Goal: Information Seeking & Learning: Compare options

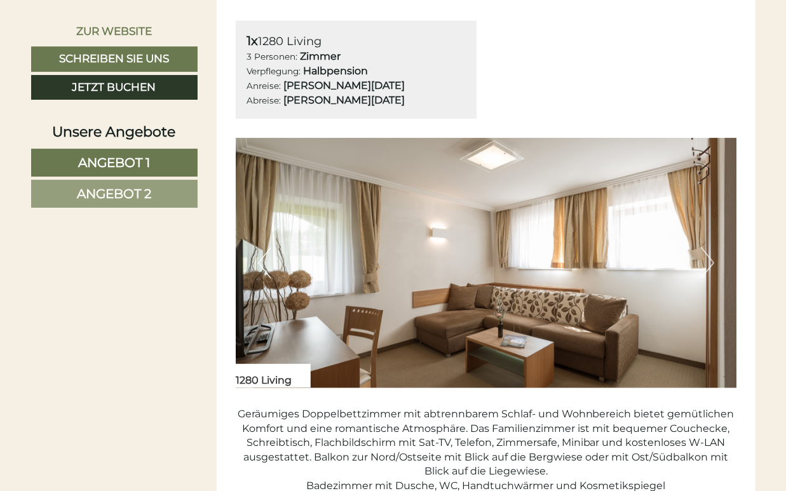
scroll to position [725, 0]
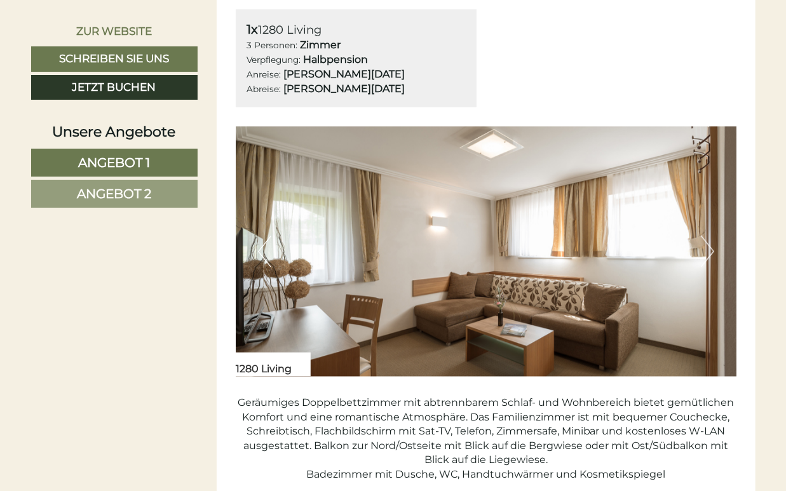
click at [707, 255] on button "Next" at bounding box center [707, 252] width 13 height 32
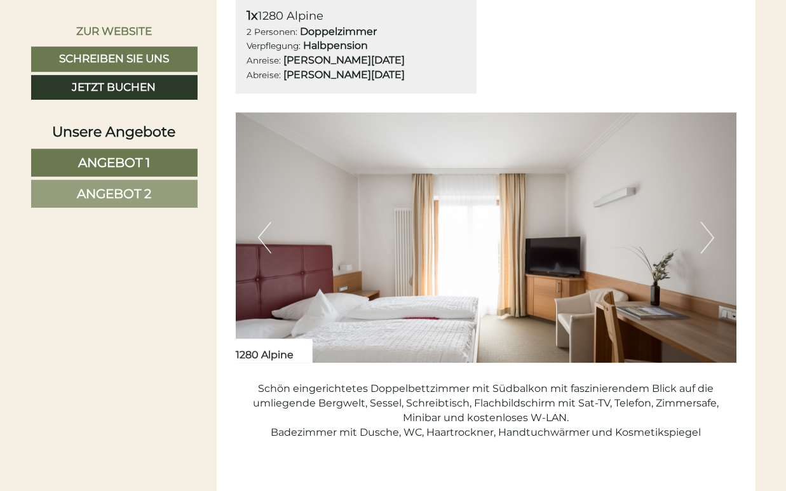
scroll to position [1575, 0]
click at [710, 237] on button "Next" at bounding box center [707, 237] width 13 height 32
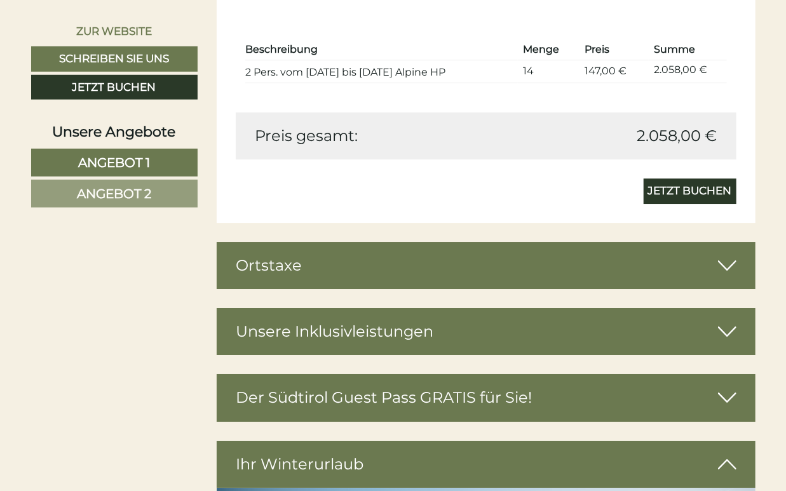
scroll to position [2030, 0]
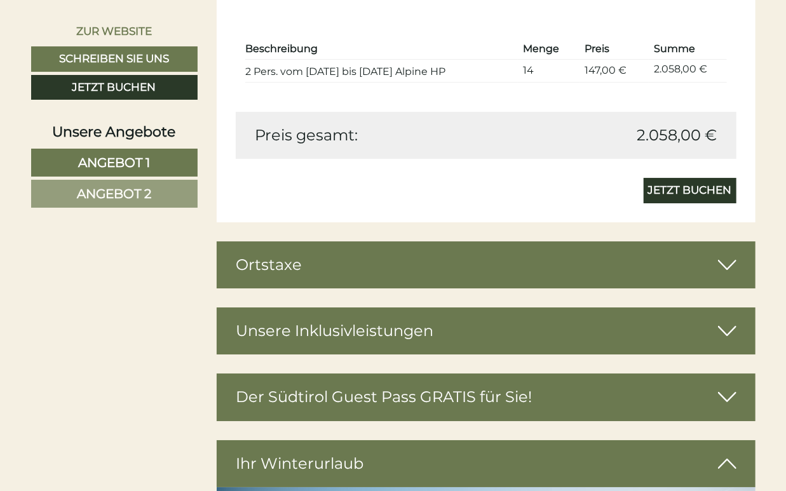
click at [731, 267] on icon at bounding box center [727, 265] width 18 height 22
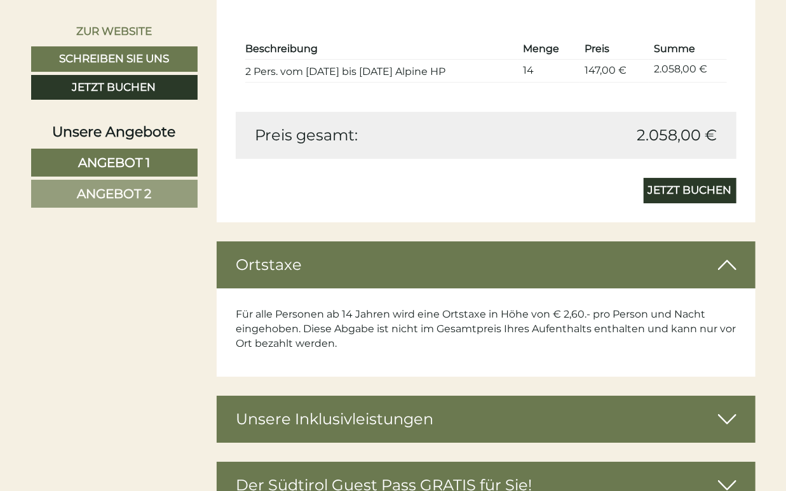
click at [731, 267] on icon at bounding box center [727, 265] width 18 height 22
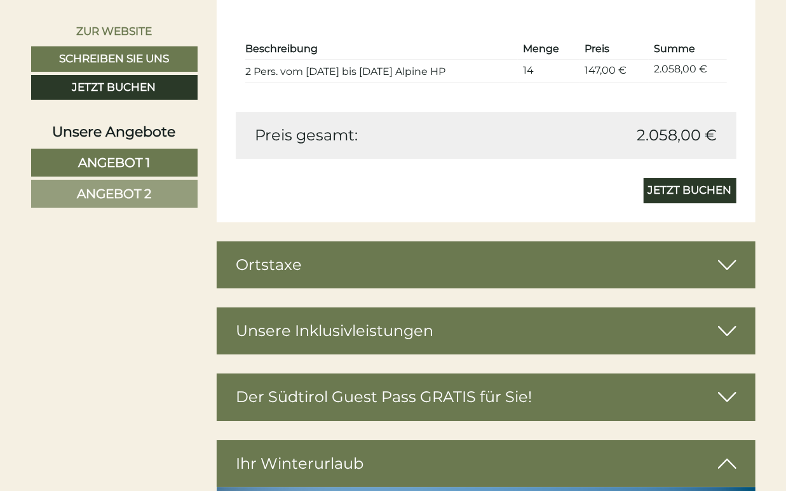
click at [731, 329] on icon at bounding box center [727, 331] width 18 height 22
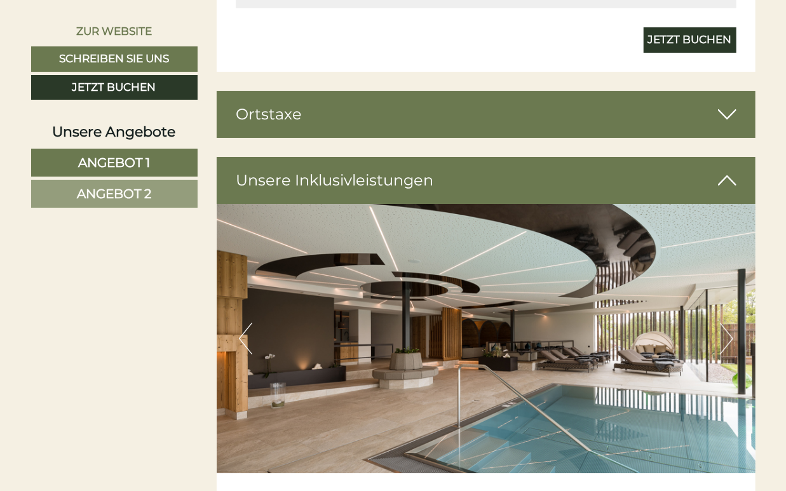
scroll to position [2181, 0]
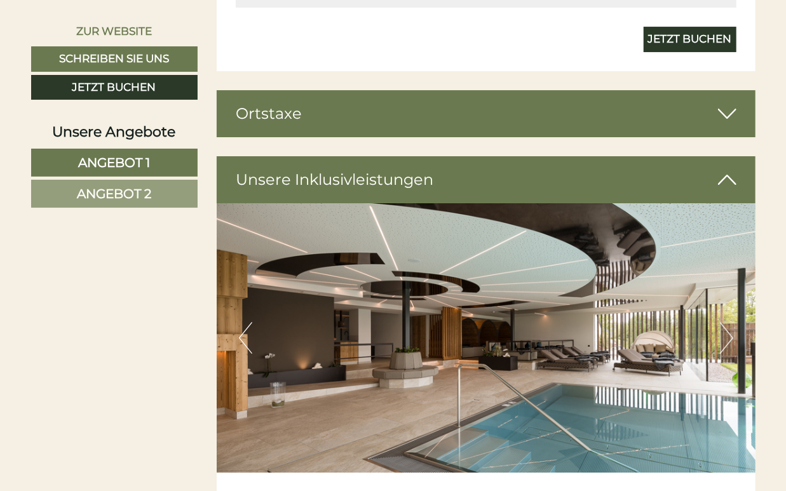
click at [721, 342] on button "Next" at bounding box center [726, 338] width 13 height 32
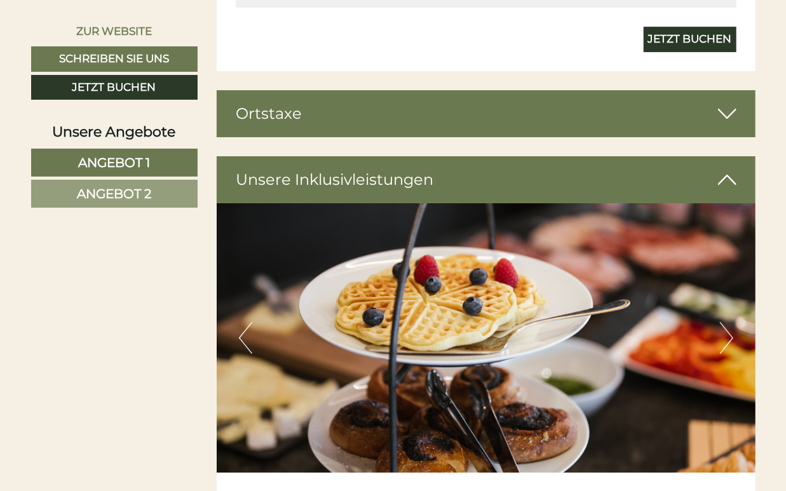
click at [721, 342] on button "Next" at bounding box center [726, 338] width 13 height 32
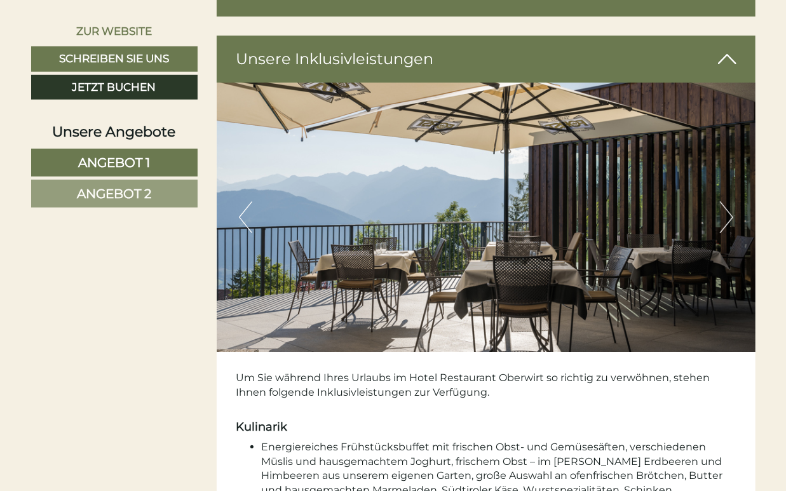
scroll to position [2302, 0]
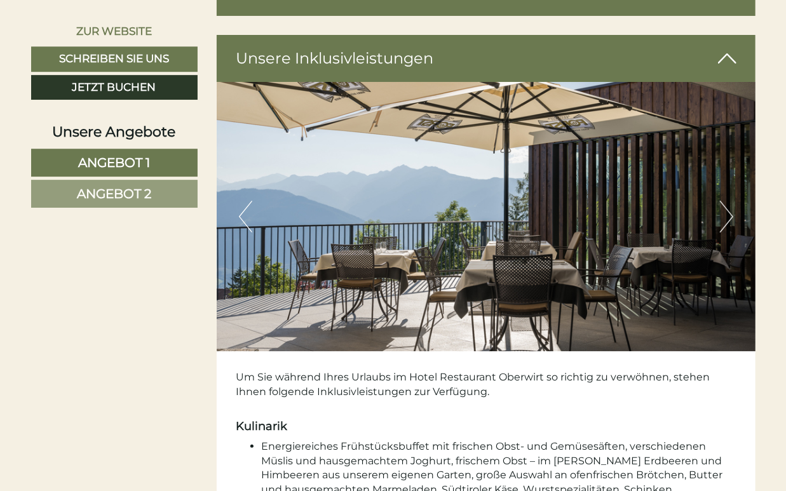
click at [241, 210] on button "Previous" at bounding box center [245, 217] width 13 height 32
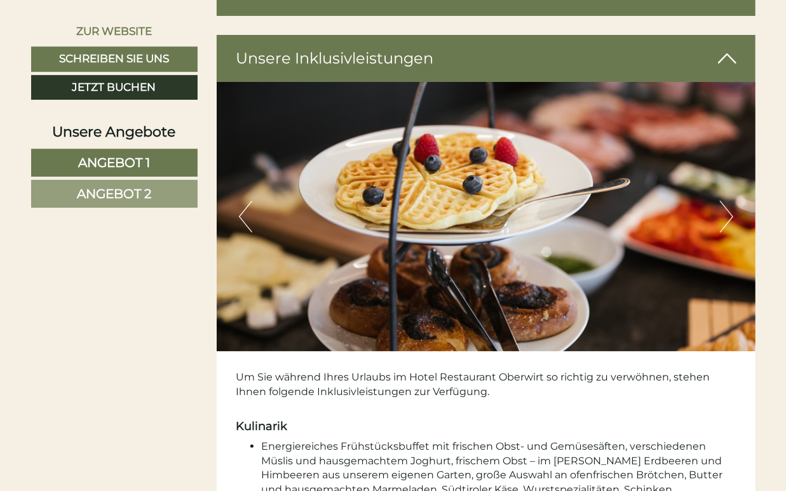
click at [241, 210] on button "Previous" at bounding box center [245, 217] width 13 height 32
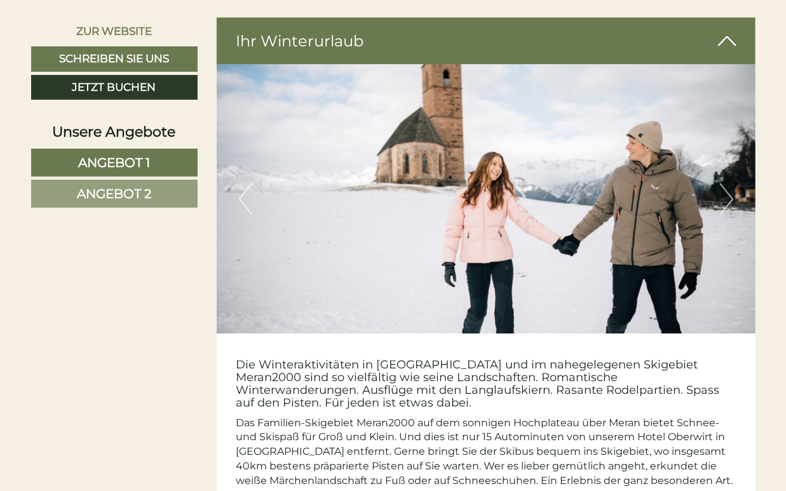
scroll to position [3491, 0]
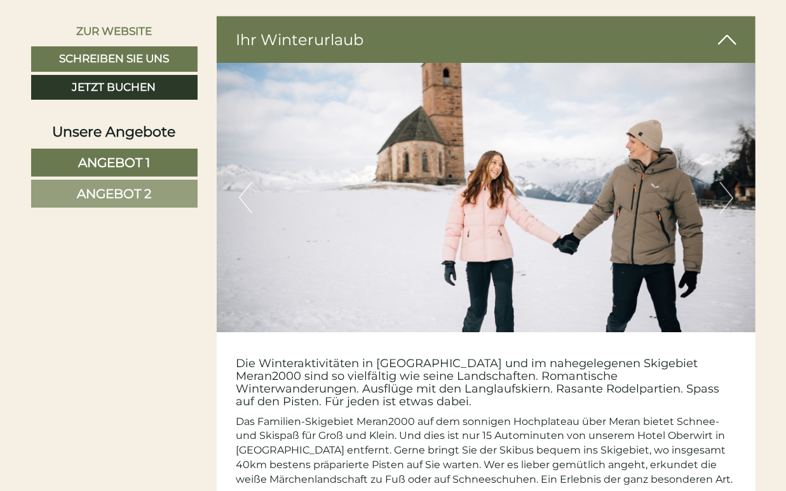
click at [735, 184] on img at bounding box center [486, 198] width 539 height 269
click at [729, 185] on button "Next" at bounding box center [726, 198] width 13 height 32
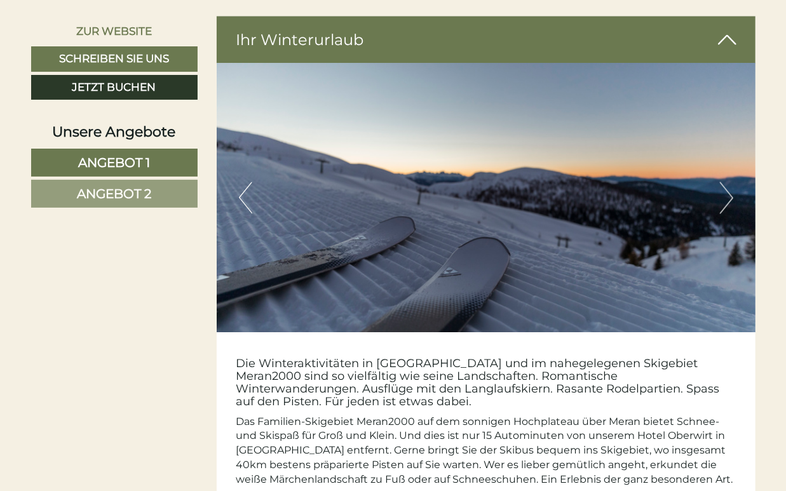
click at [729, 185] on button "Next" at bounding box center [726, 198] width 13 height 32
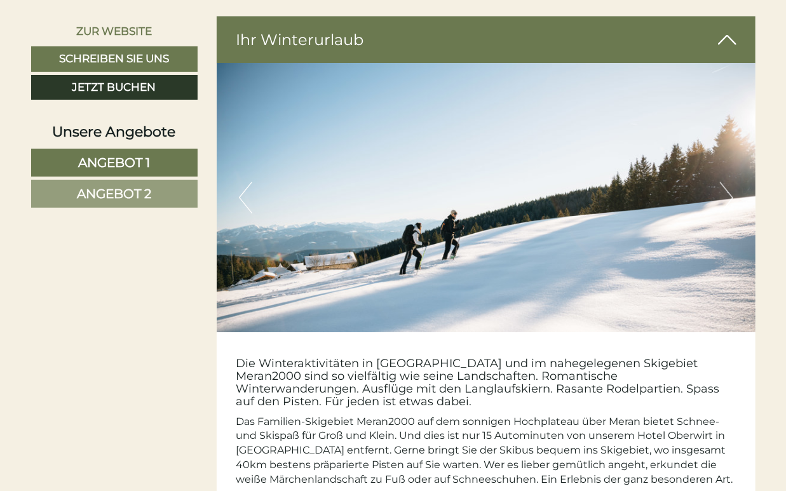
click at [729, 185] on button "Next" at bounding box center [726, 198] width 13 height 32
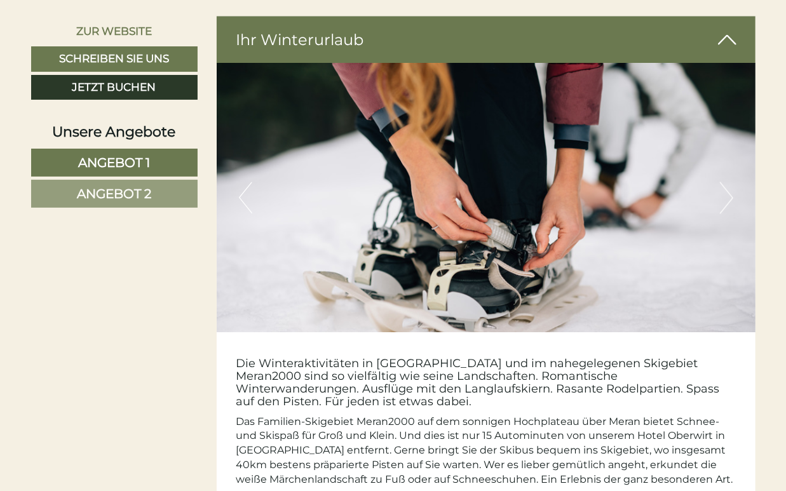
click at [729, 185] on button "Next" at bounding box center [726, 198] width 13 height 32
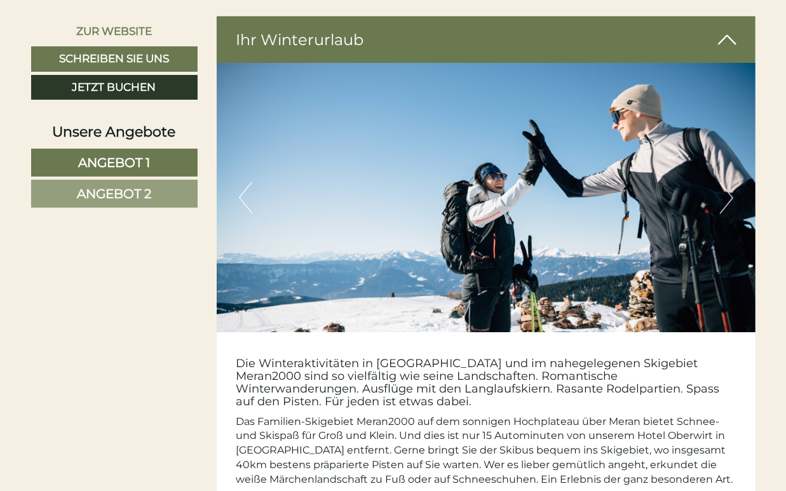
scroll to position [3510, 0]
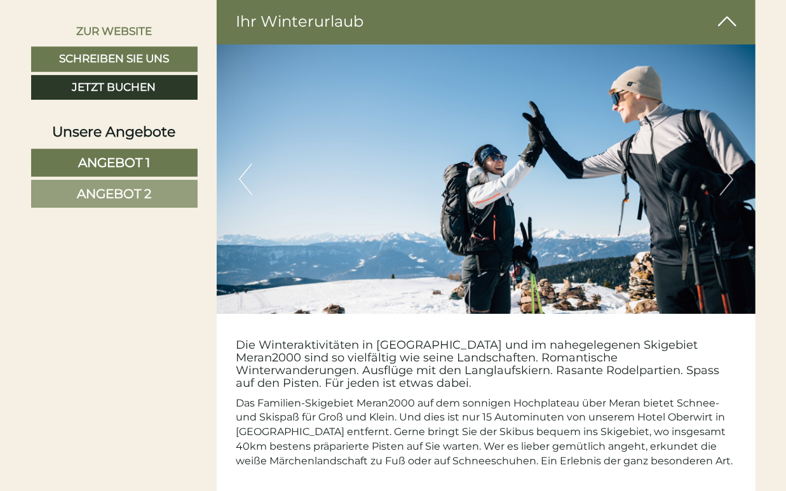
click at [729, 185] on img at bounding box center [486, 178] width 539 height 269
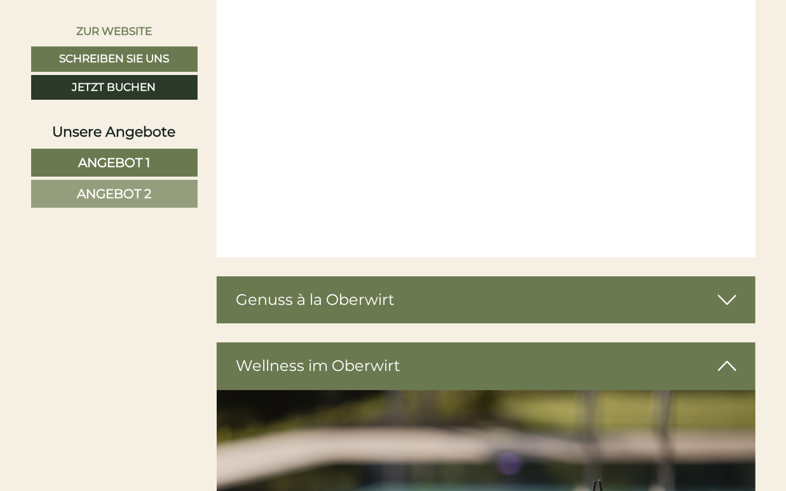
scroll to position [4321, 0]
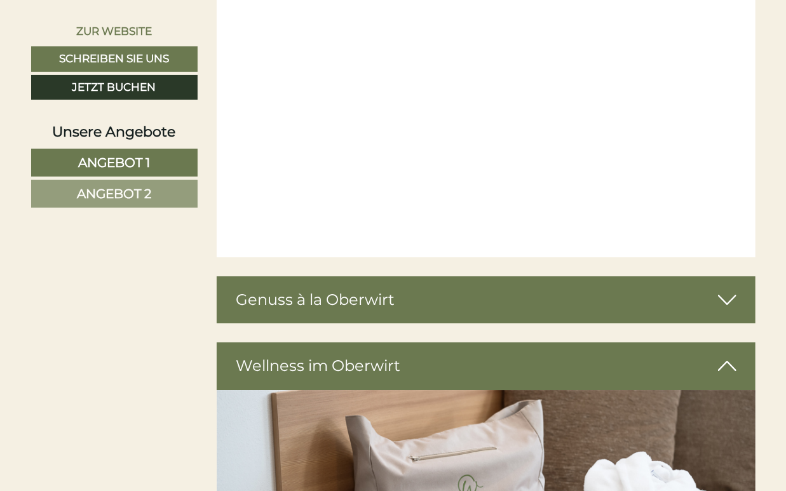
click at [726, 289] on icon at bounding box center [727, 300] width 18 height 22
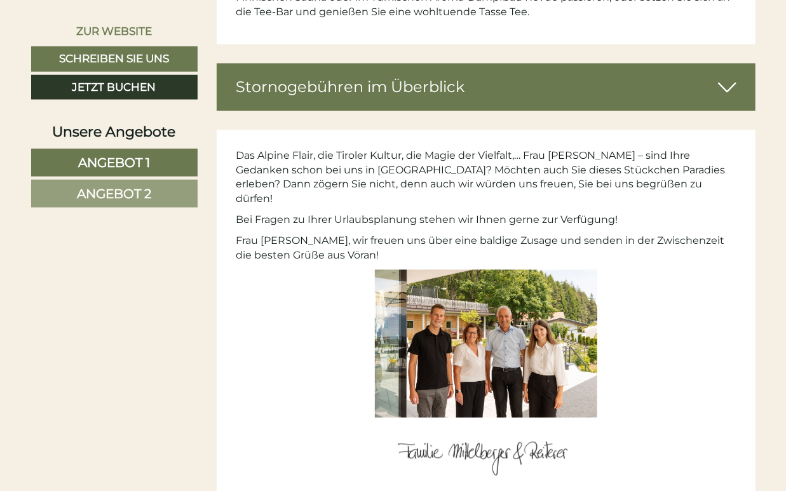
scroll to position [5747, 0]
click at [139, 166] on span "Angebot 1" at bounding box center [114, 162] width 72 height 15
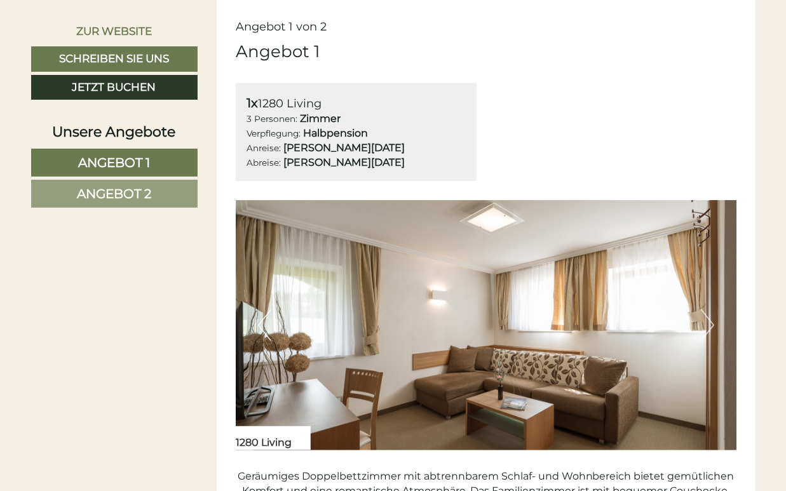
click at [129, 193] on span "Angebot 2" at bounding box center [114, 193] width 74 height 15
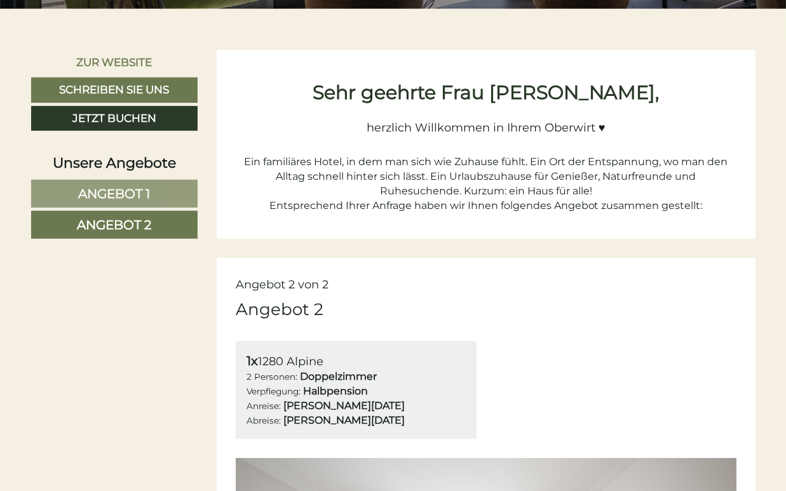
scroll to position [393, 0]
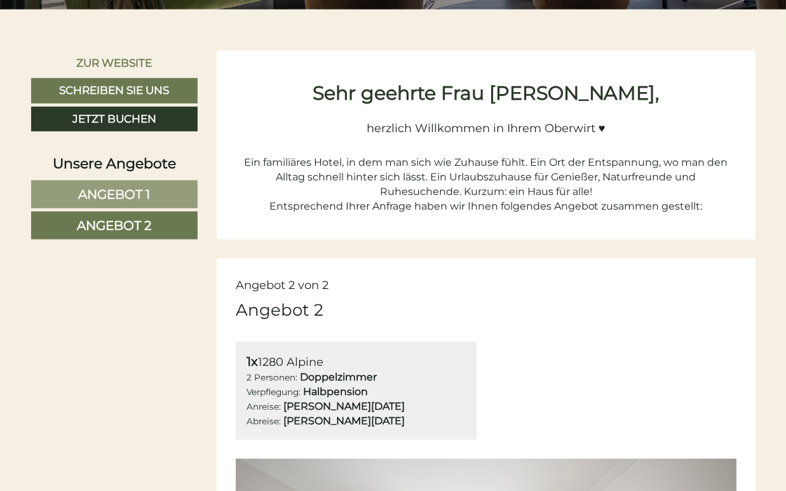
click at [155, 194] on link "Angebot 1" at bounding box center [114, 194] width 167 height 28
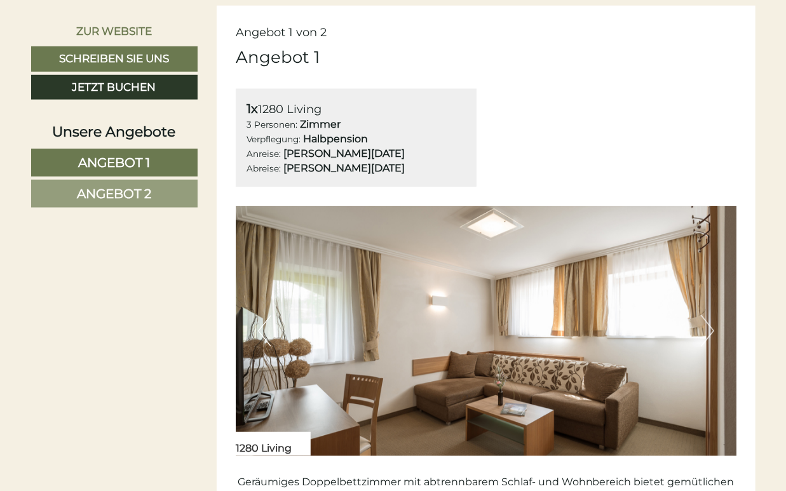
scroll to position [646, 0]
click at [710, 337] on button "Next" at bounding box center [707, 331] width 13 height 32
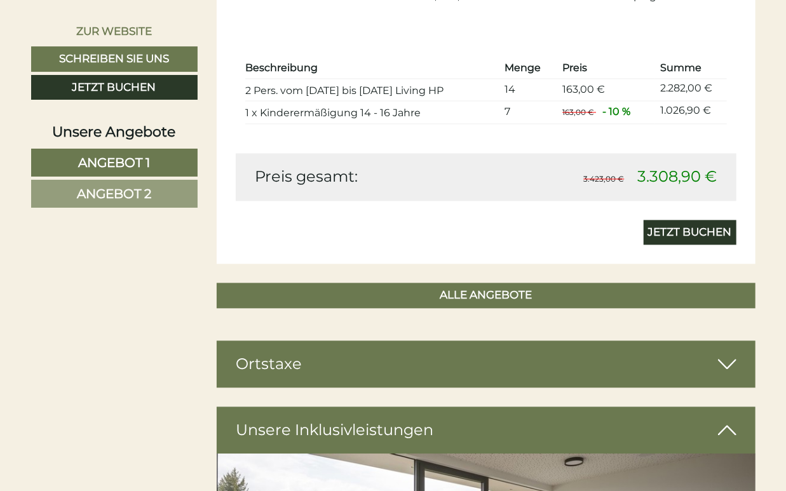
scroll to position [1206, 0]
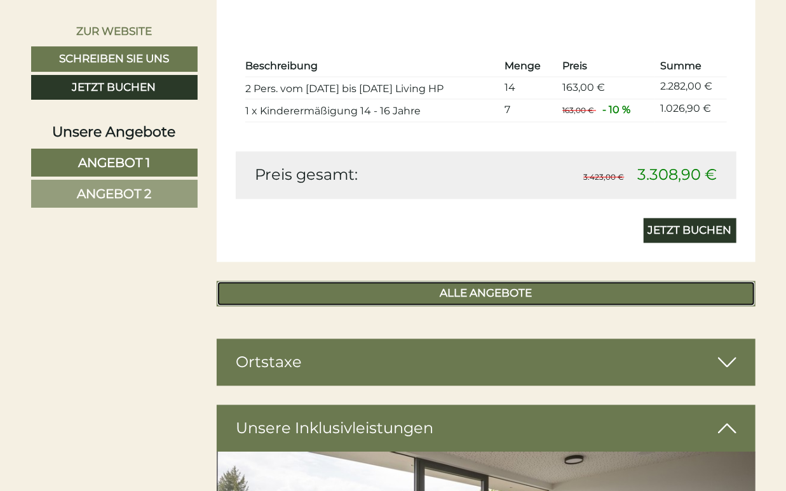
click at [516, 296] on link "ALLE ANGEBOTE" at bounding box center [486, 293] width 539 height 25
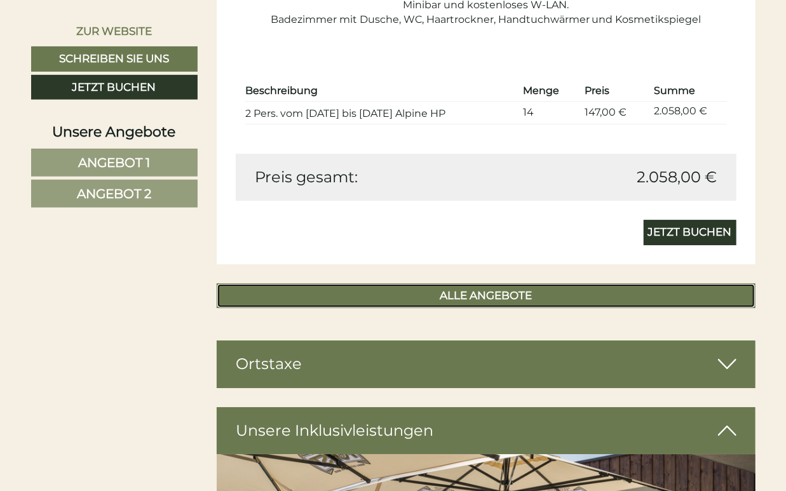
scroll to position [1991, 0]
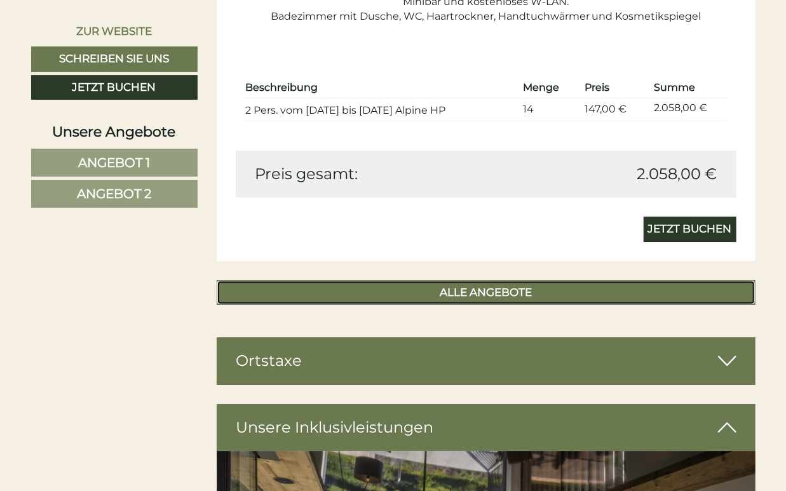
click at [508, 292] on link "ALLE ANGEBOTE" at bounding box center [486, 292] width 539 height 25
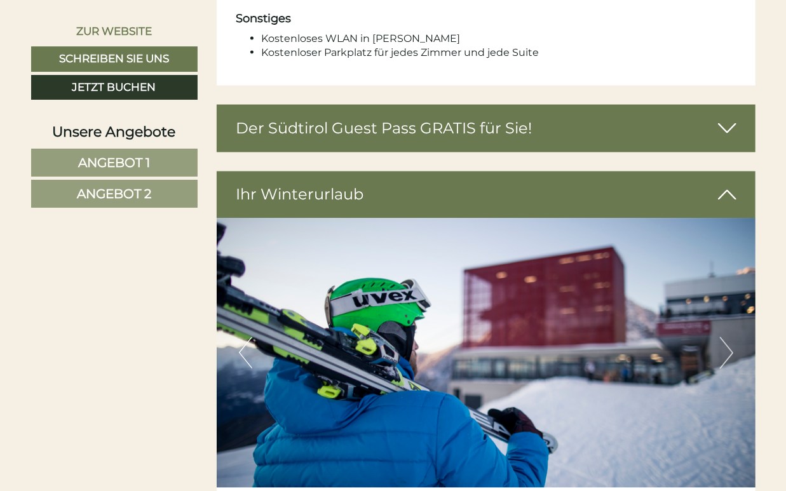
scroll to position [3397, 0]
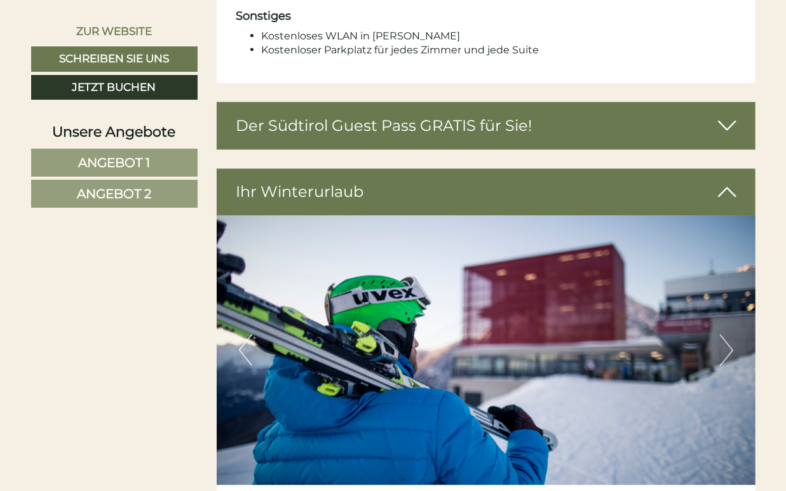
click at [731, 335] on button "Next" at bounding box center [726, 350] width 13 height 32
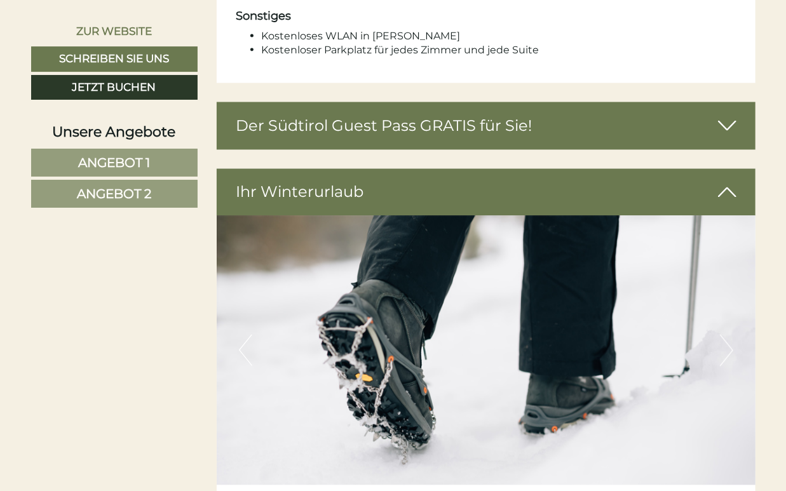
click at [731, 335] on button "Next" at bounding box center [726, 350] width 13 height 32
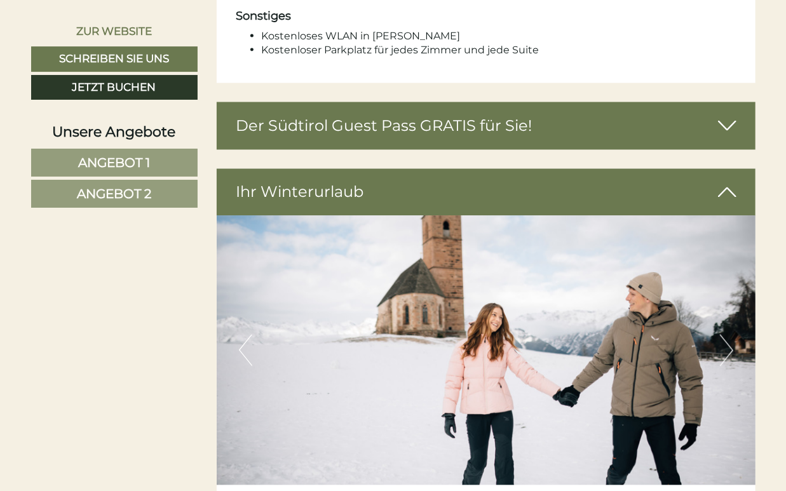
click at [731, 335] on button "Next" at bounding box center [726, 350] width 13 height 32
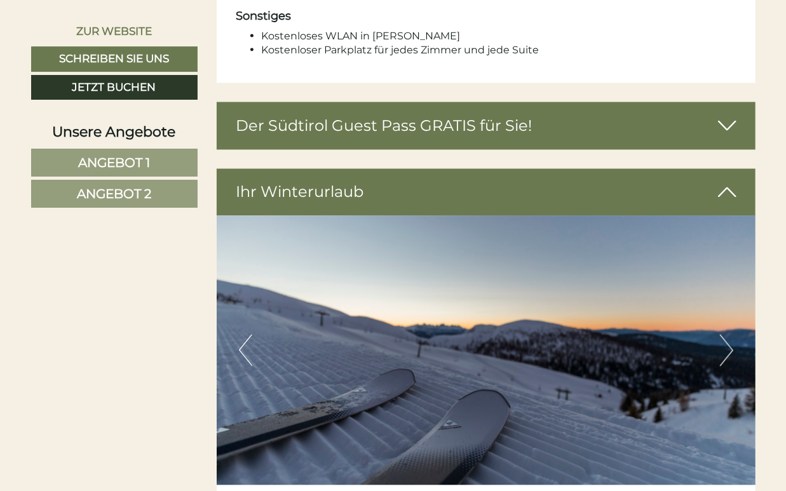
click at [731, 335] on button "Next" at bounding box center [726, 350] width 13 height 32
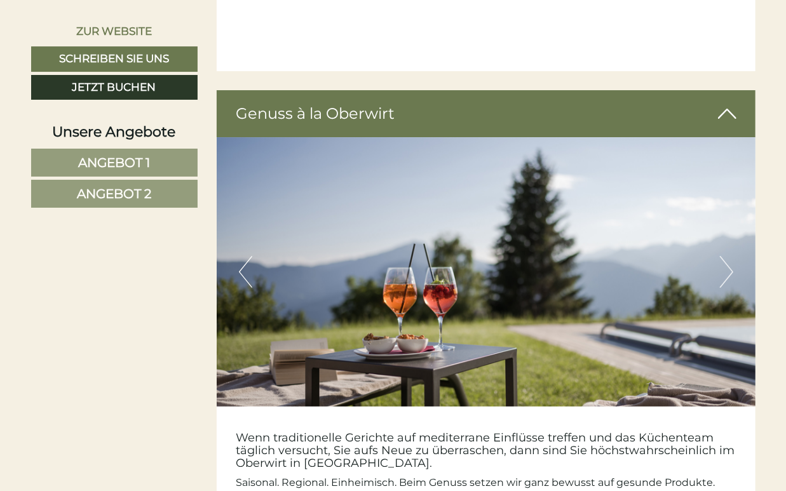
scroll to position [4566, 0]
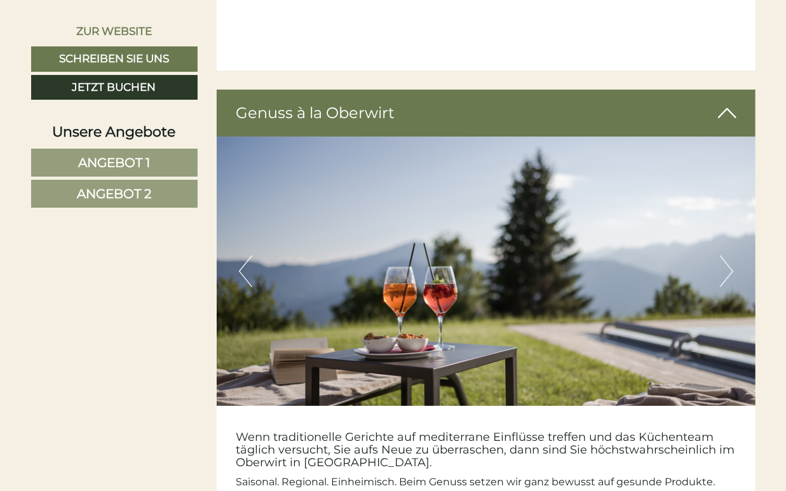
click at [724, 255] on button "Next" at bounding box center [726, 271] width 13 height 32
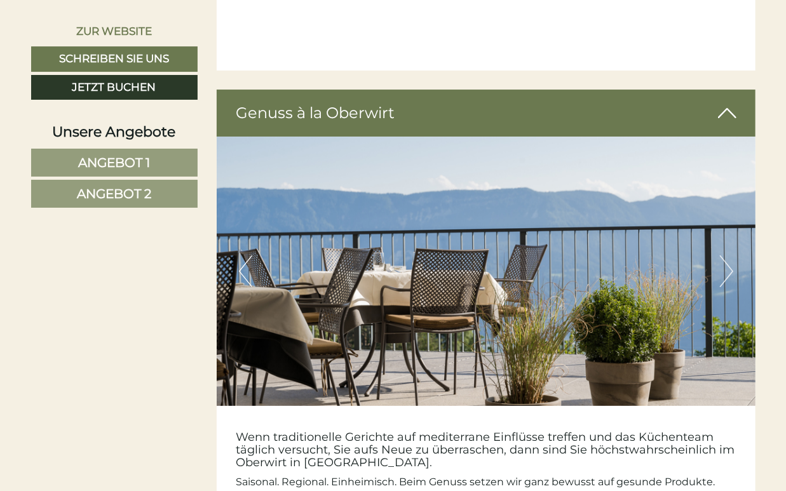
click at [724, 255] on button "Next" at bounding box center [726, 271] width 13 height 32
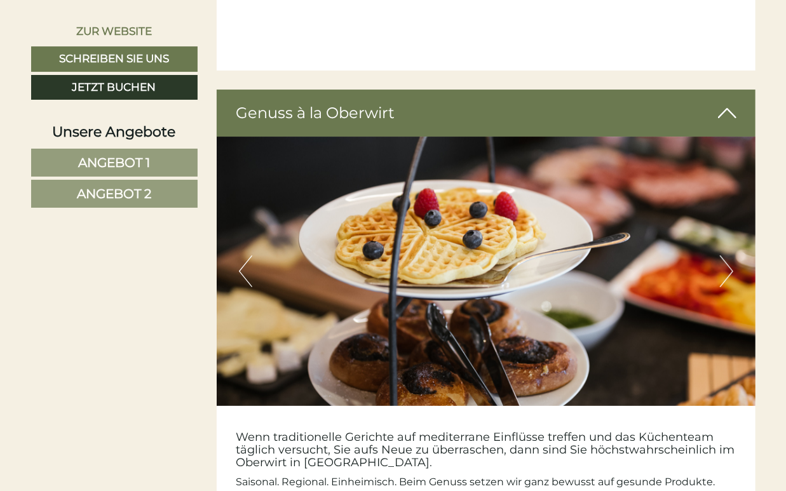
click at [724, 255] on button "Next" at bounding box center [726, 271] width 13 height 32
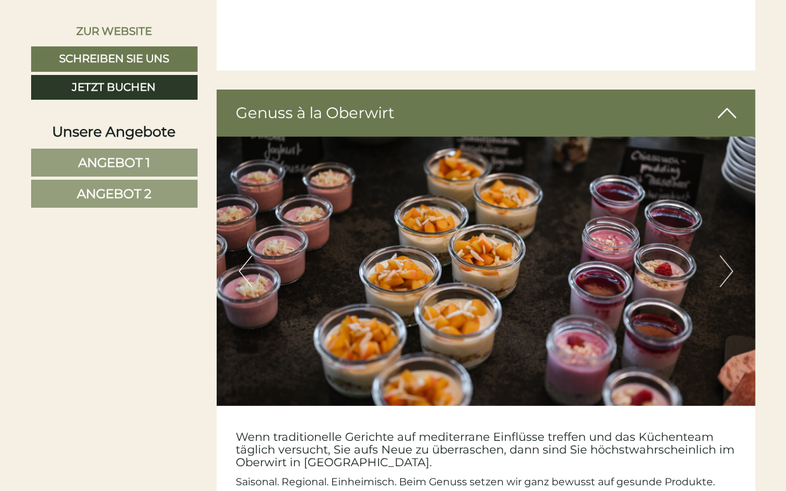
click at [724, 255] on button "Next" at bounding box center [726, 271] width 13 height 32
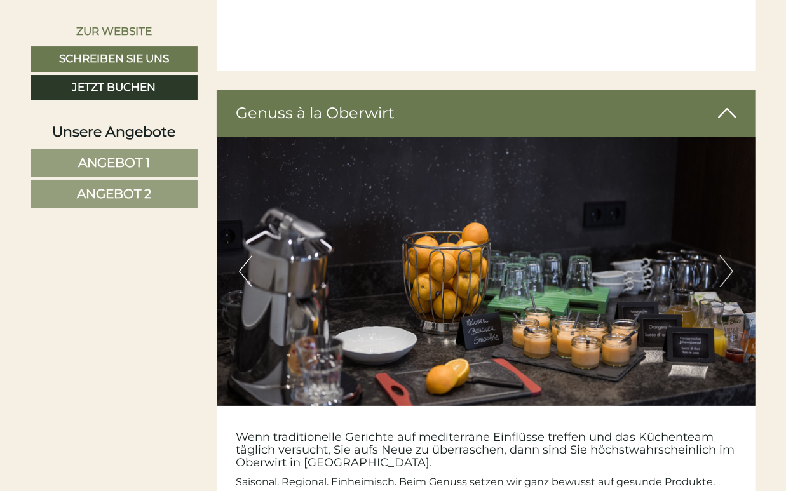
click at [724, 255] on button "Next" at bounding box center [726, 271] width 13 height 32
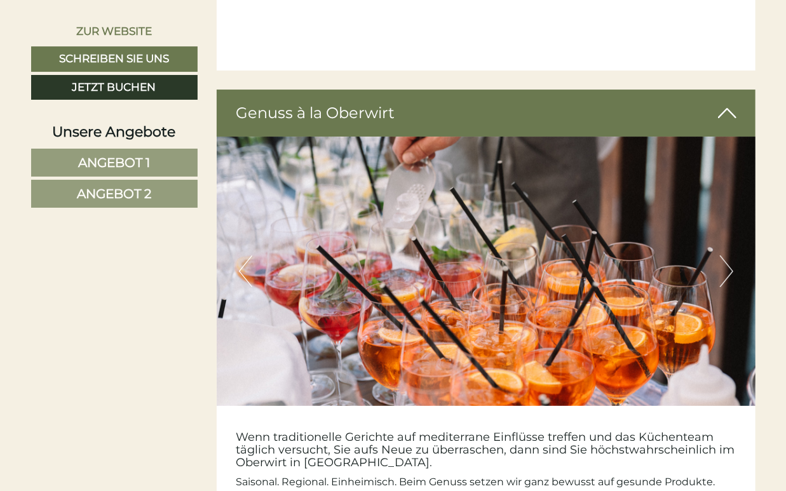
click at [724, 255] on button "Next" at bounding box center [726, 271] width 13 height 32
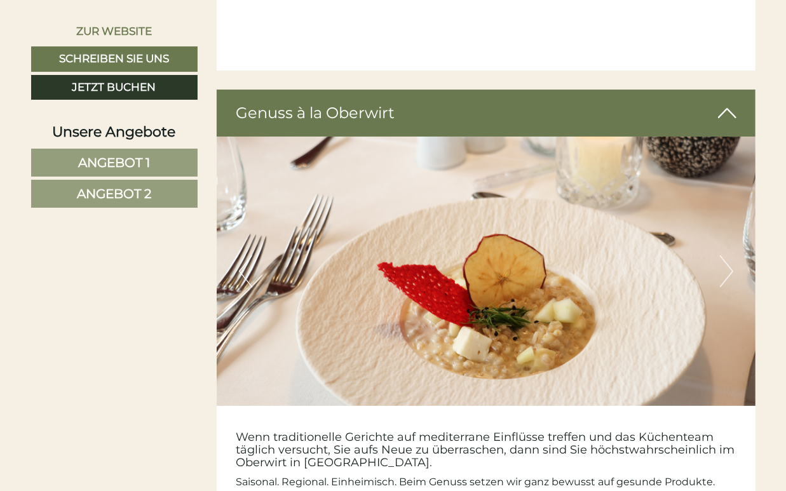
click at [724, 255] on button "Next" at bounding box center [726, 271] width 13 height 32
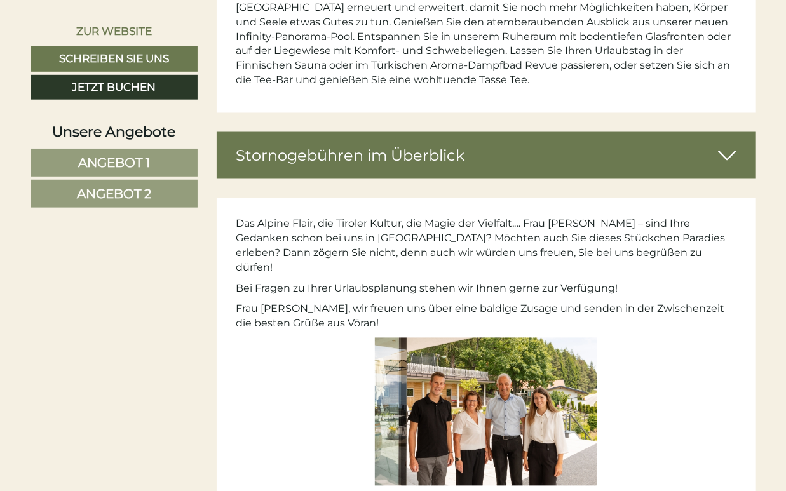
scroll to position [5736, 0]
click at [726, 145] on icon at bounding box center [727, 156] width 18 height 22
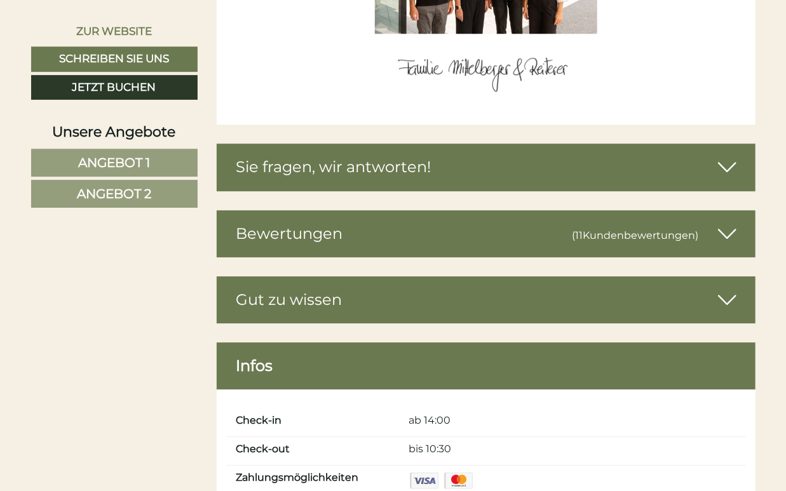
scroll to position [6420, 0]
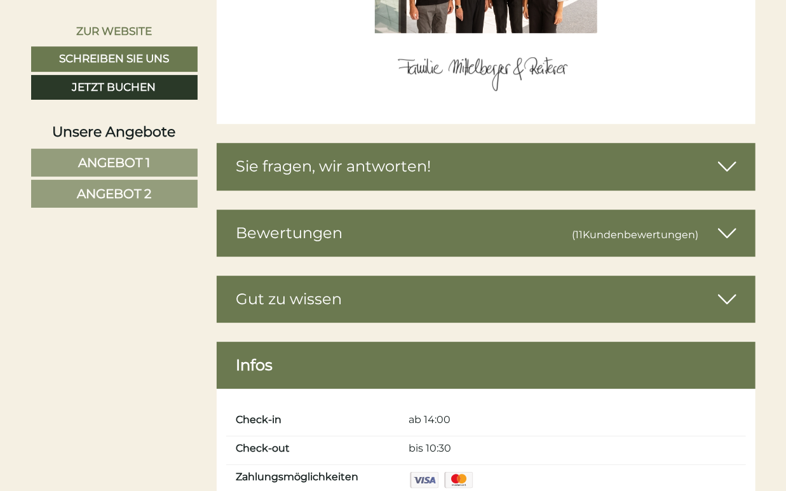
click at [732, 289] on icon at bounding box center [727, 300] width 18 height 22
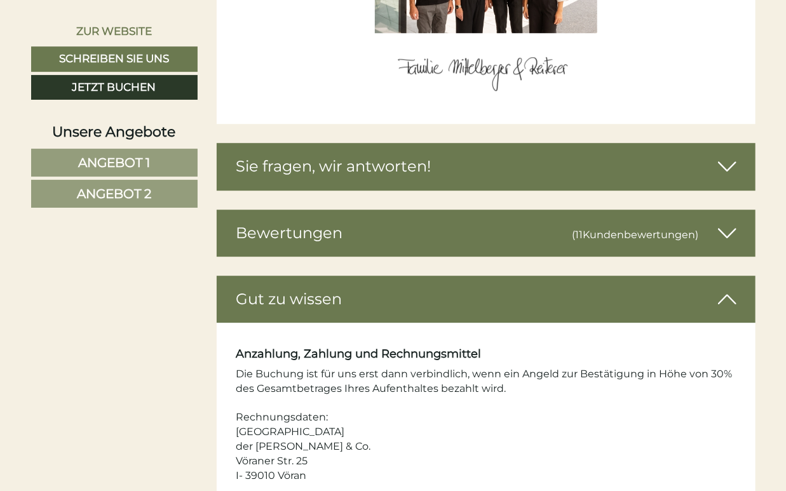
click at [731, 156] on icon at bounding box center [727, 167] width 18 height 22
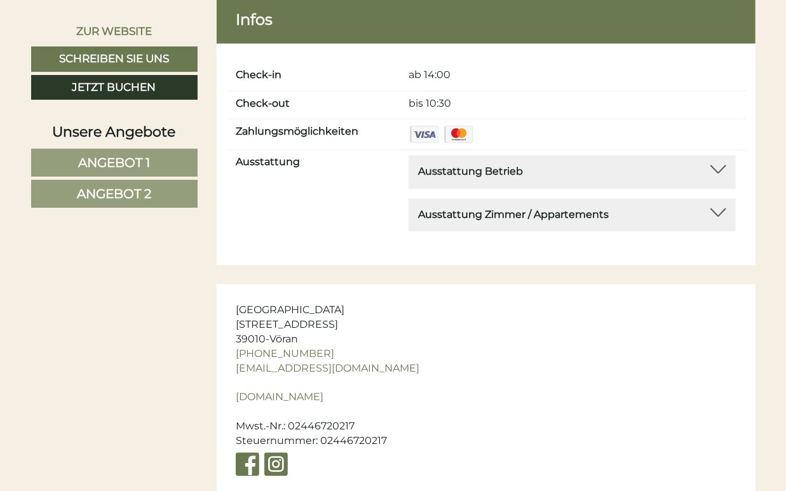
scroll to position [8107, 0]
click at [721, 208] on div at bounding box center [718, 212] width 16 height 9
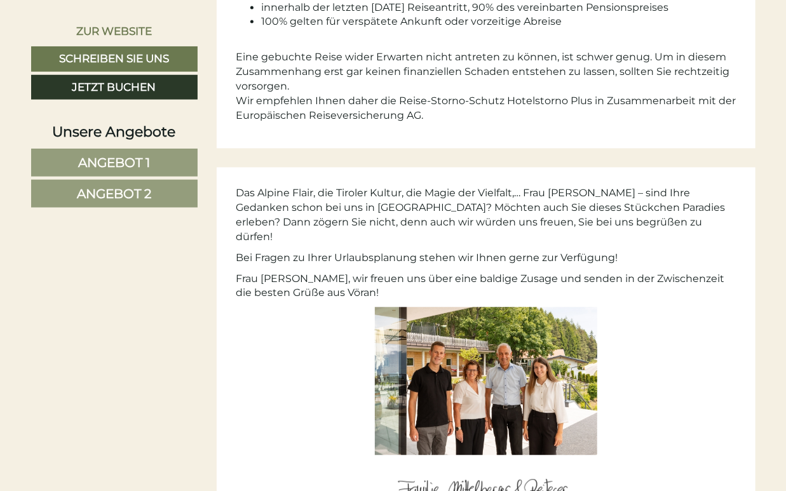
scroll to position [5998, 0]
